Goal: Obtain resource: Download file/media

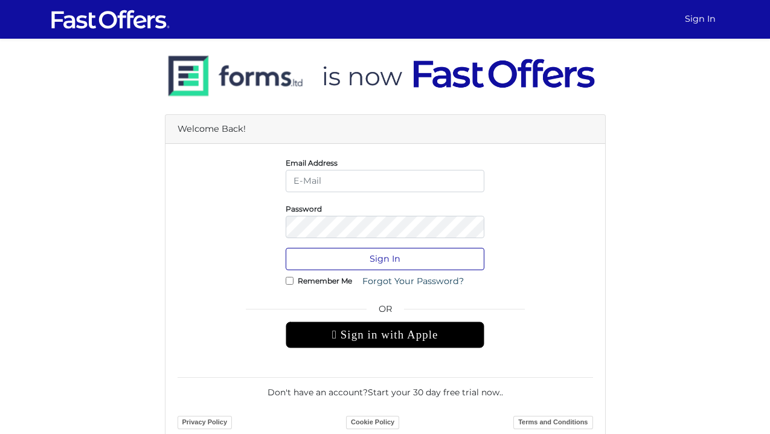
type input "christian@property.ca"
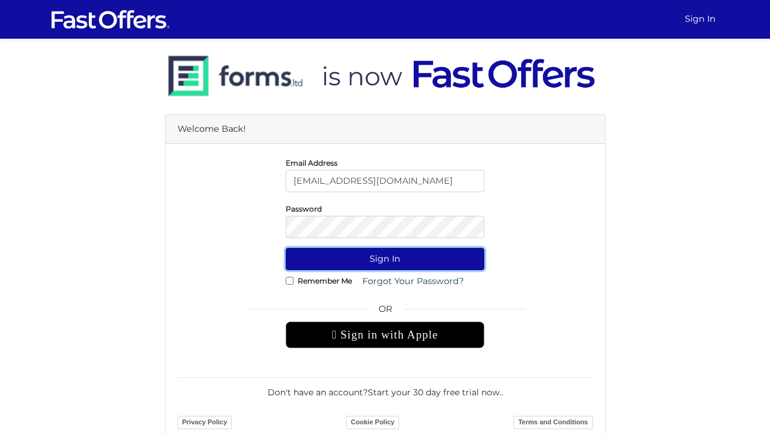
click at [434, 263] on button "Sign In" at bounding box center [385, 259] width 199 height 22
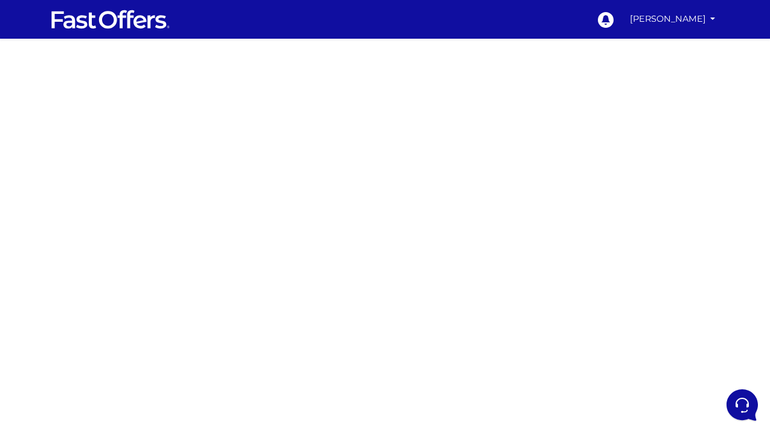
click at [607, 190] on div at bounding box center [385, 341] width 770 height 604
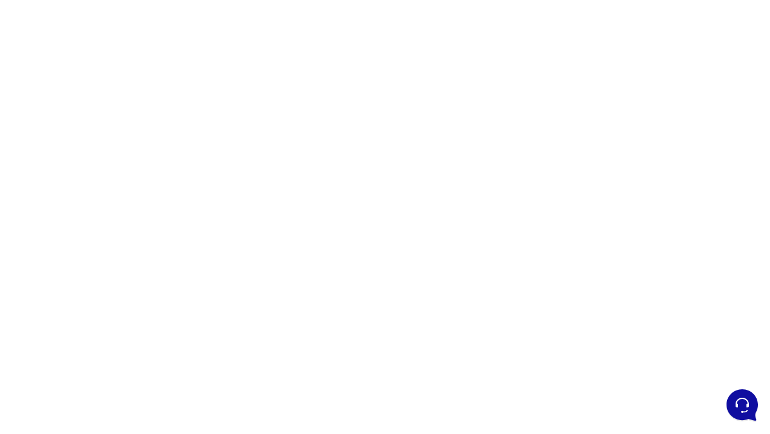
scroll to position [140, 0]
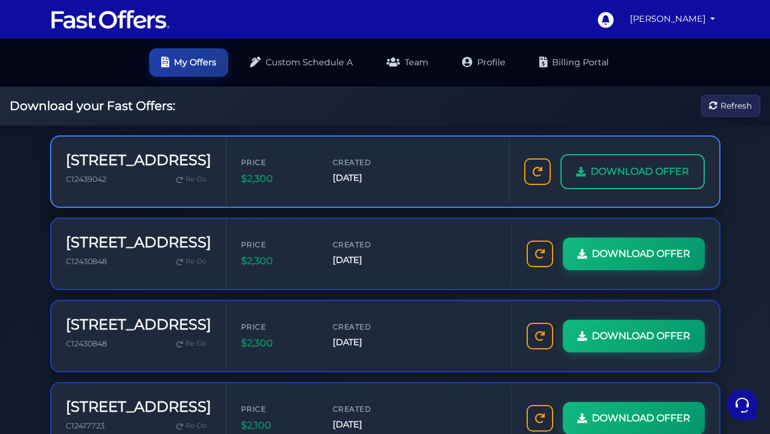
click at [623, 170] on span "DOWNLOAD OFFER" at bounding box center [640, 172] width 98 height 16
click at [587, 178] on link "DOWNLOAD OFFER" at bounding box center [633, 171] width 144 height 35
